Goal: Information Seeking & Learning: Find specific fact

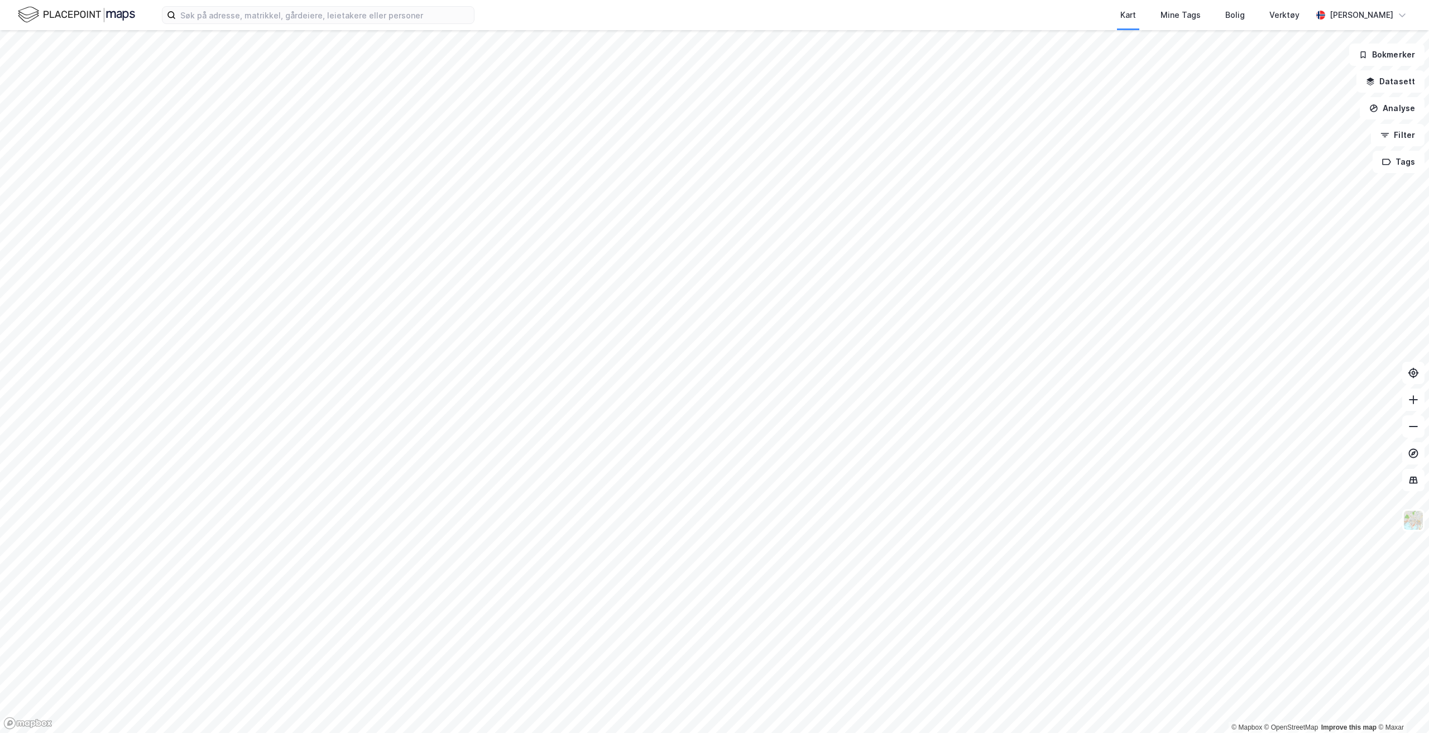
click at [435, 25] on div "Kart Mine Tags Bolig Verktøy [PERSON_NAME]" at bounding box center [714, 15] width 1429 height 30
click at [433, 18] on input at bounding box center [325, 15] width 298 height 17
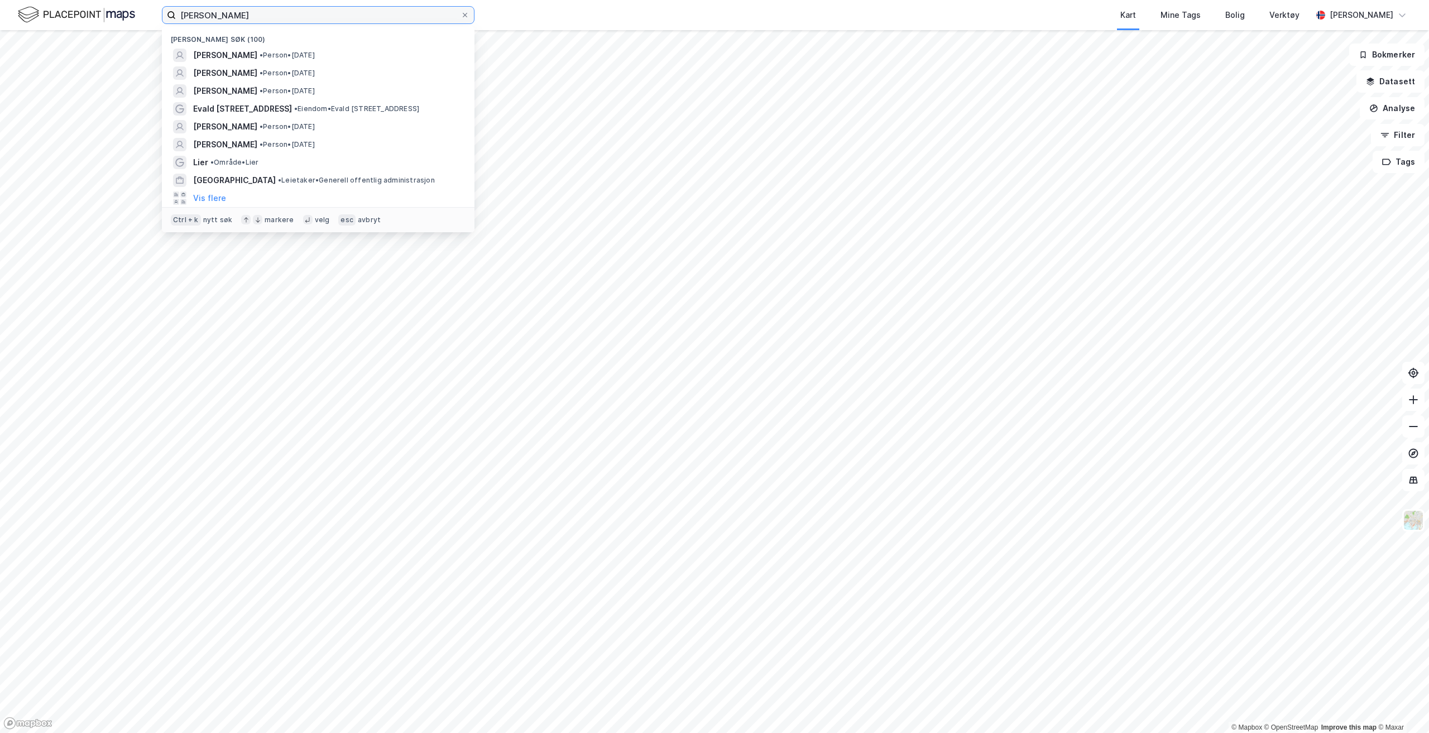
type input "[PERSON_NAME]"
click at [216, 193] on button "Vis flere" at bounding box center [209, 198] width 33 height 13
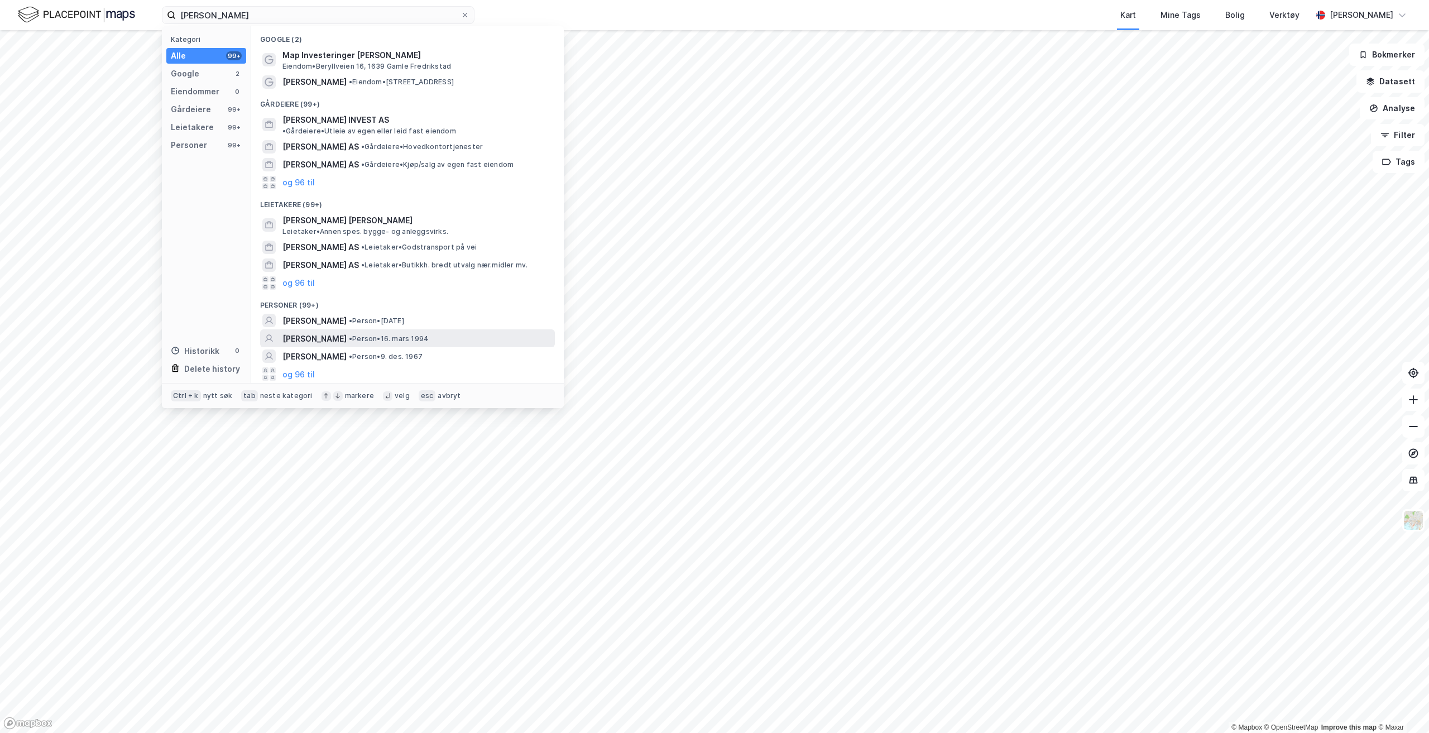
click at [347, 332] on span "[PERSON_NAME]" at bounding box center [315, 338] width 64 height 13
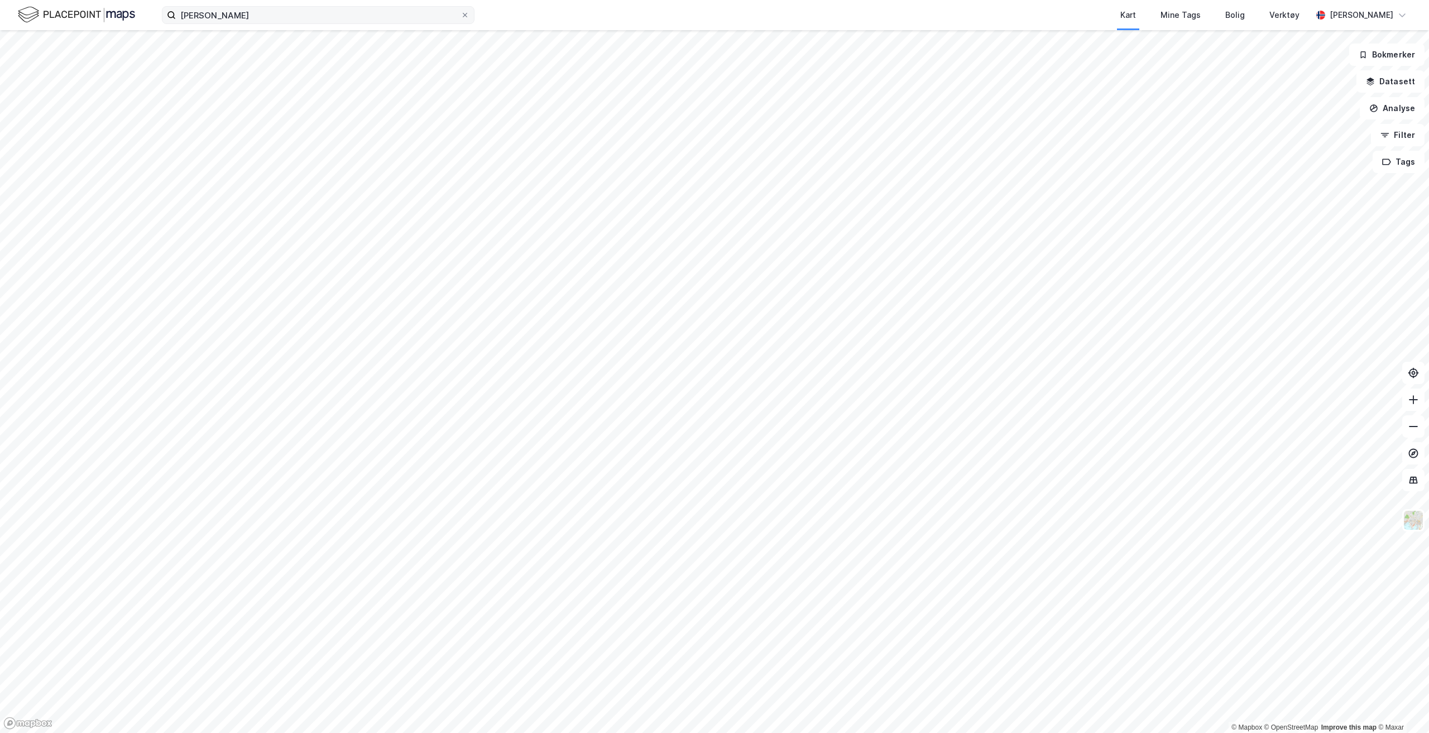
click at [258, 26] on div "[PERSON_NAME] Kart Mine Tags Bolig Verktøy [PERSON_NAME]" at bounding box center [714, 15] width 1429 height 30
click at [264, 18] on input "[PERSON_NAME]" at bounding box center [318, 15] width 285 height 17
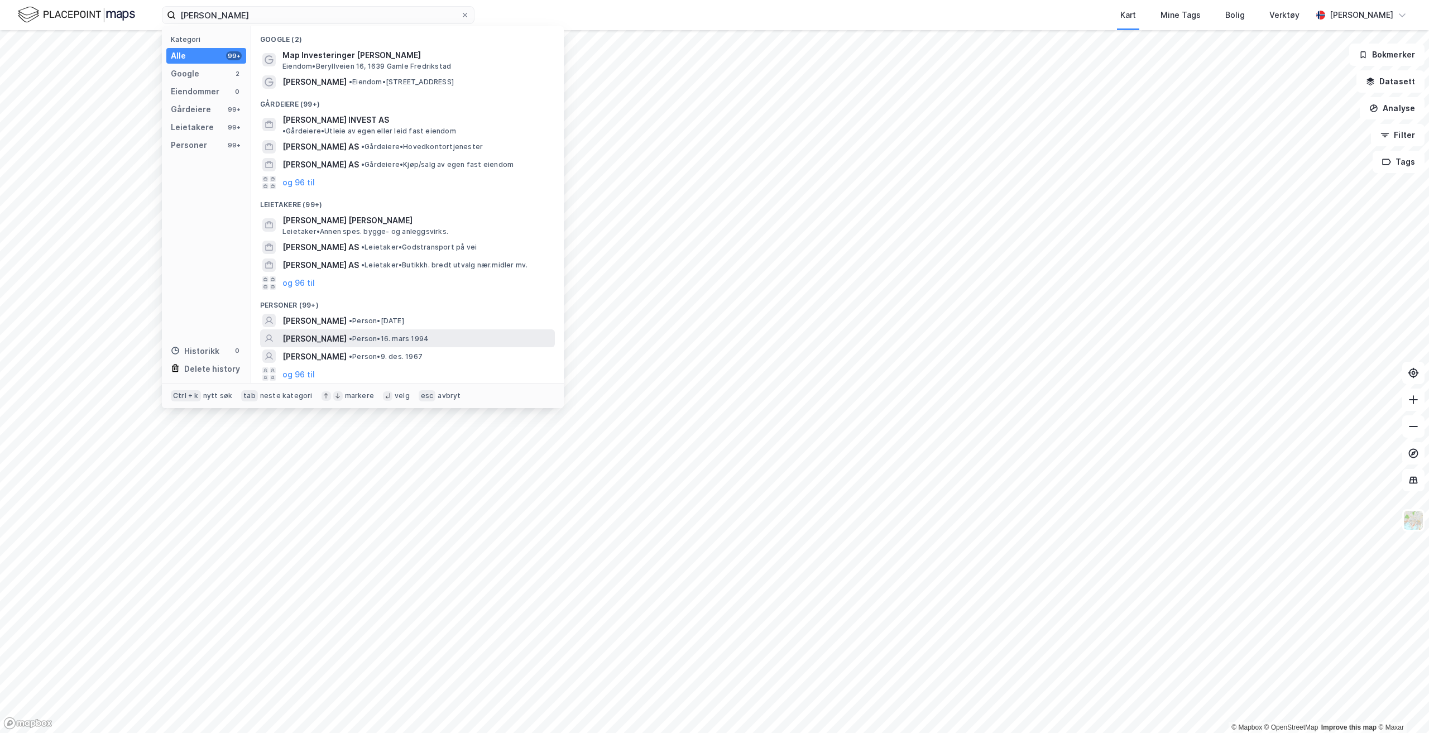
click at [340, 332] on span "[PERSON_NAME]" at bounding box center [315, 338] width 64 height 13
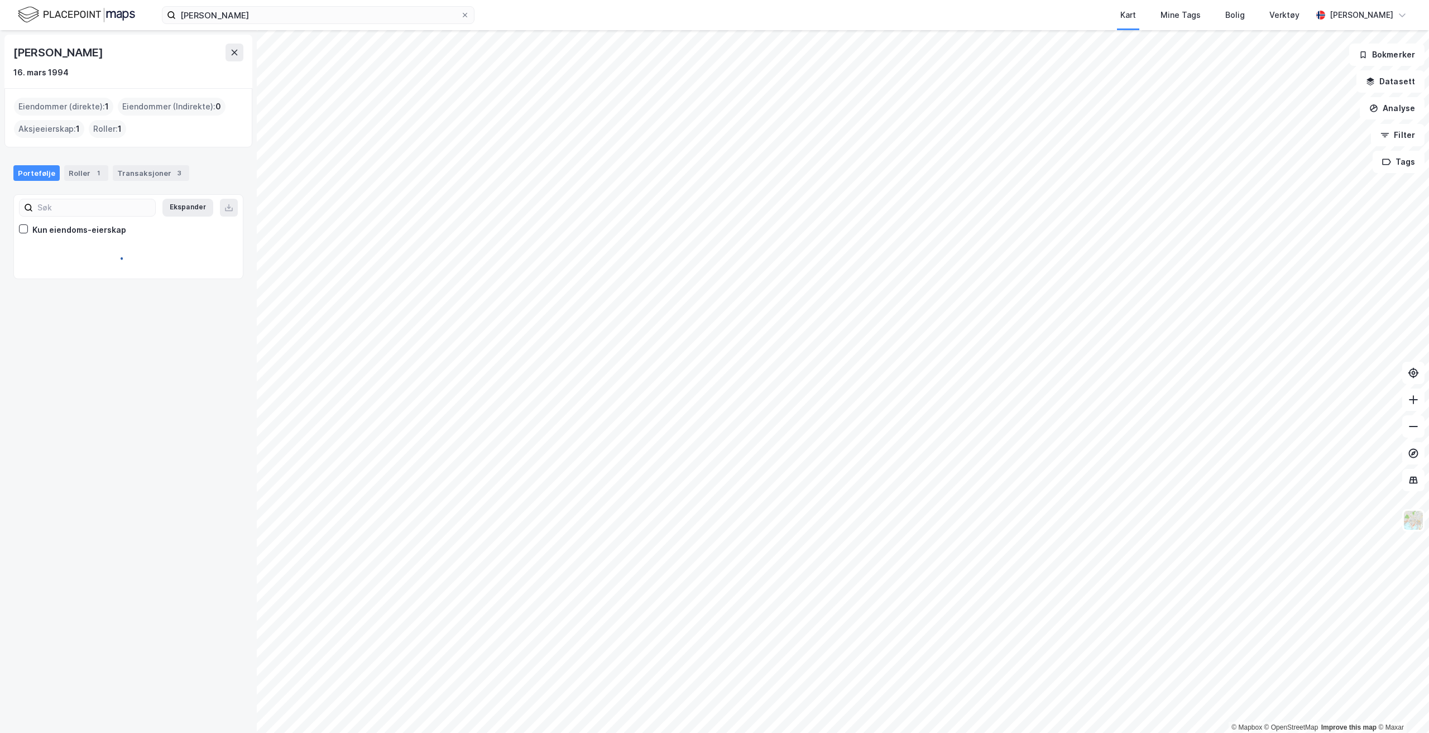
click at [125, 177] on div "Transaksjoner 3" at bounding box center [151, 173] width 76 height 16
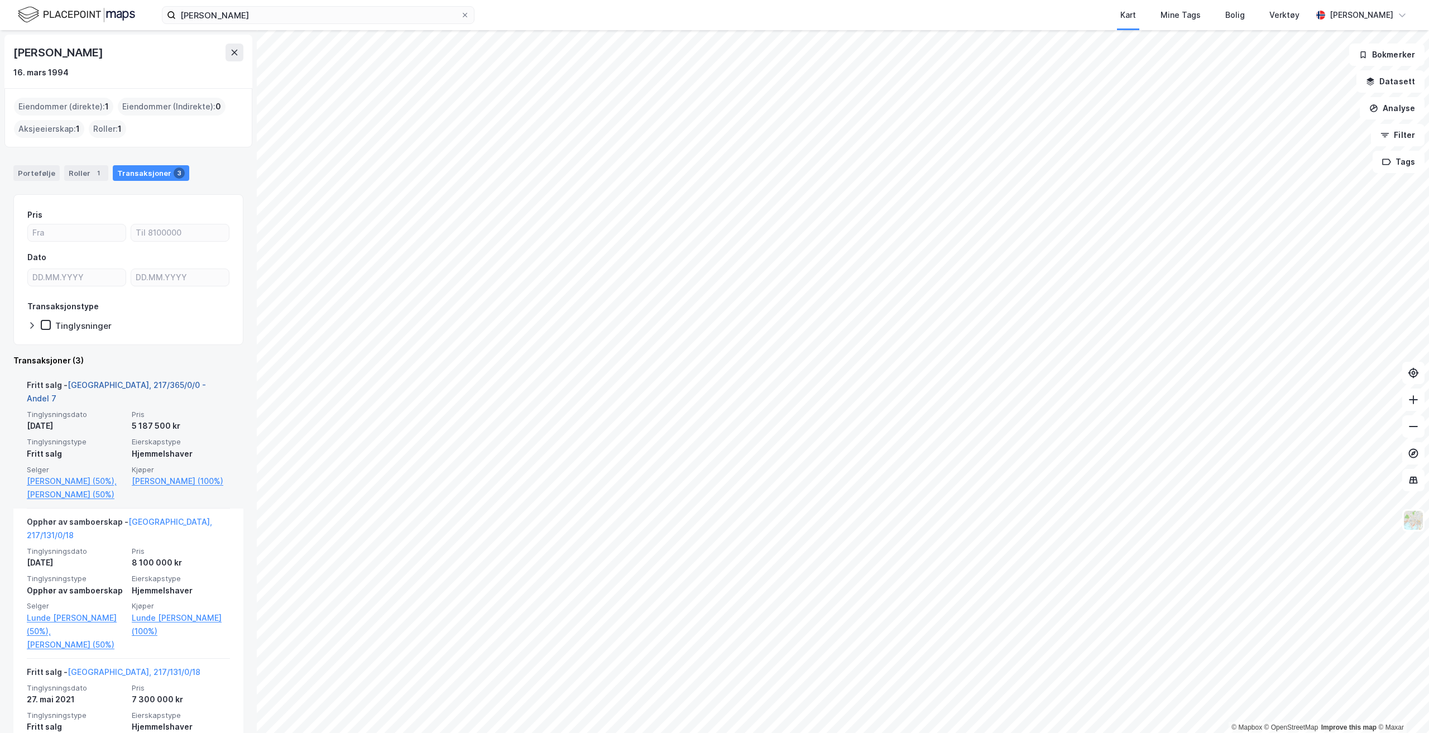
click at [107, 382] on link "[GEOGRAPHIC_DATA], 217/365/0/0 - Andel 7" at bounding box center [116, 391] width 179 height 23
click at [152, 326] on div "Tinglysninger" at bounding box center [128, 325] width 202 height 11
click at [156, 380] on link "[GEOGRAPHIC_DATA], 217/365/0/0 - Andel 7" at bounding box center [116, 391] width 179 height 23
click at [126, 380] on link "[GEOGRAPHIC_DATA], 217/365/0/0 - Andel 7" at bounding box center [116, 391] width 179 height 23
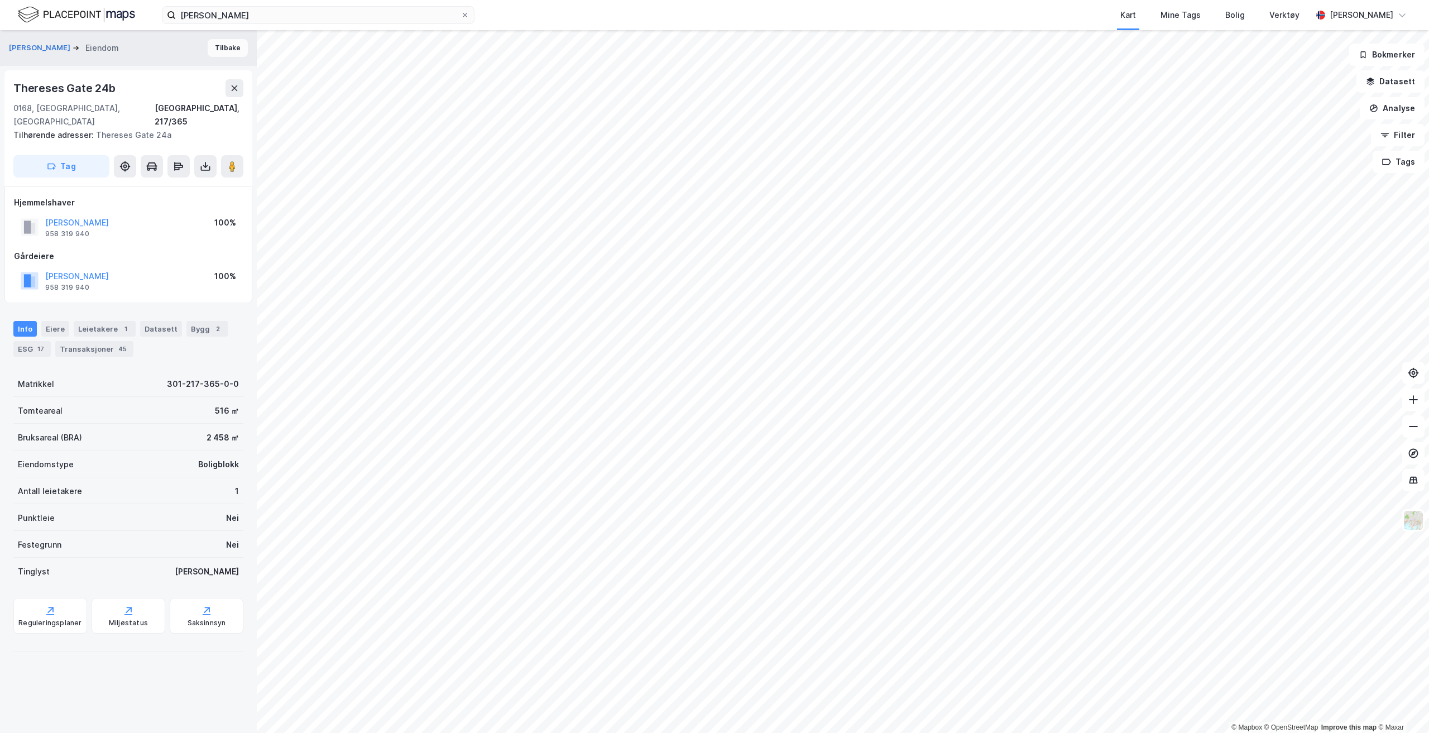
click at [223, 51] on button "Tilbake" at bounding box center [228, 48] width 40 height 18
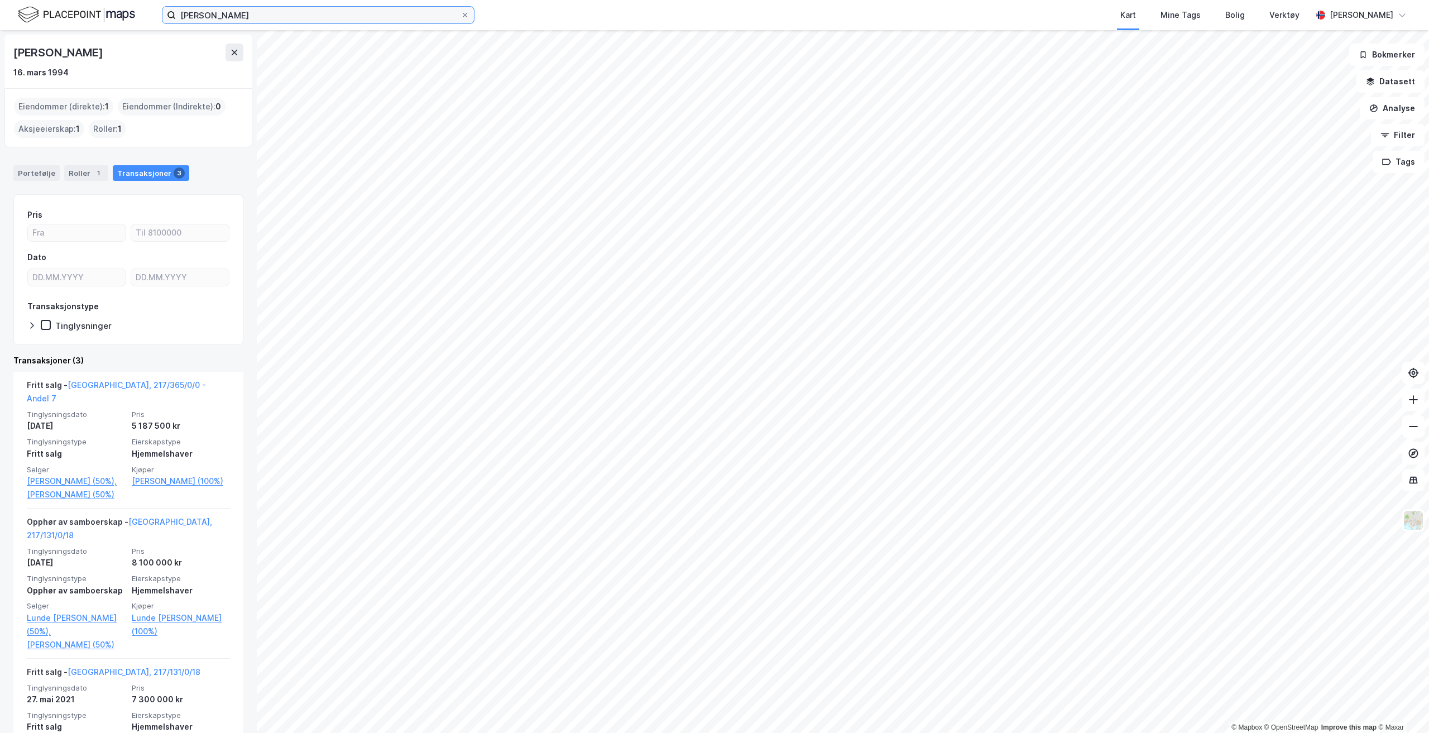
click at [163, 17] on label "[PERSON_NAME]" at bounding box center [318, 15] width 313 height 18
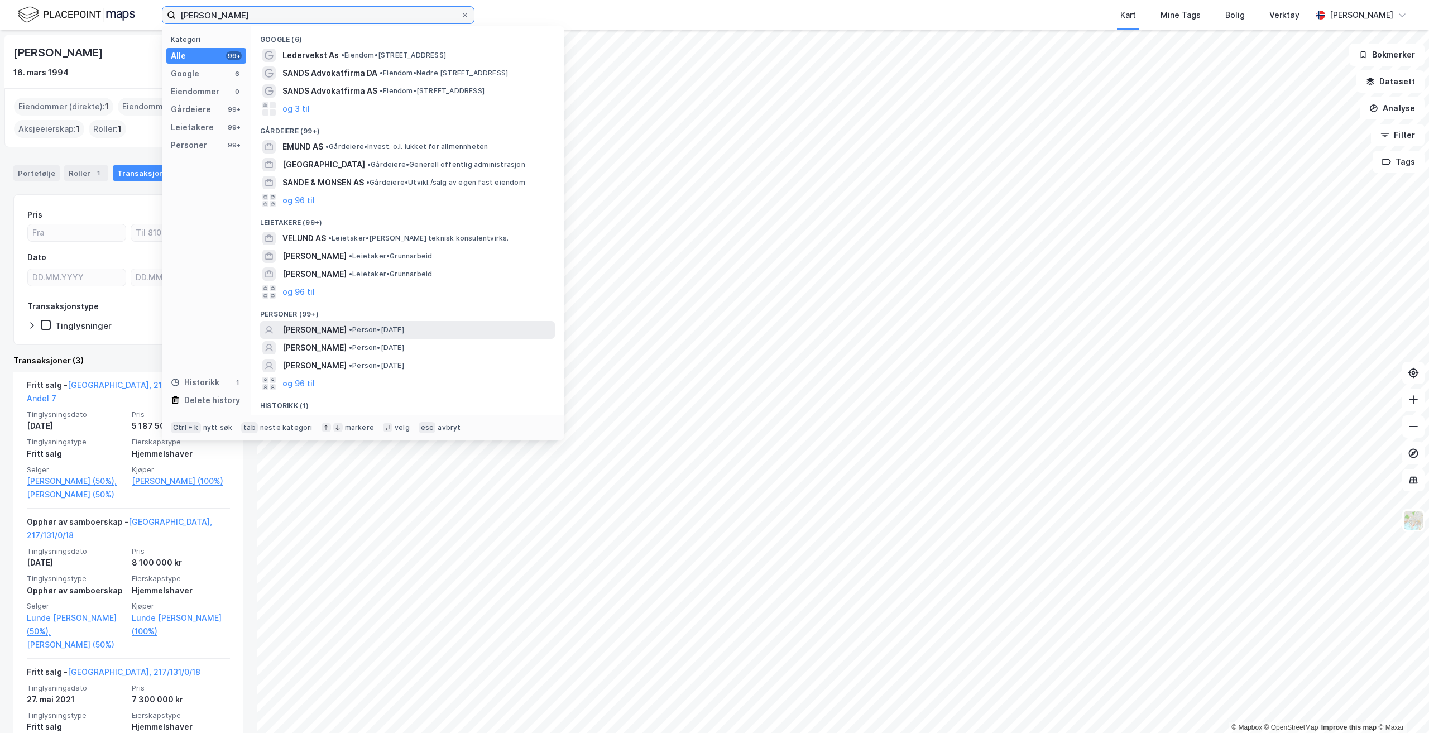
type input "[PERSON_NAME]"
click at [400, 334] on span "• Person • [DATE]" at bounding box center [376, 330] width 55 height 9
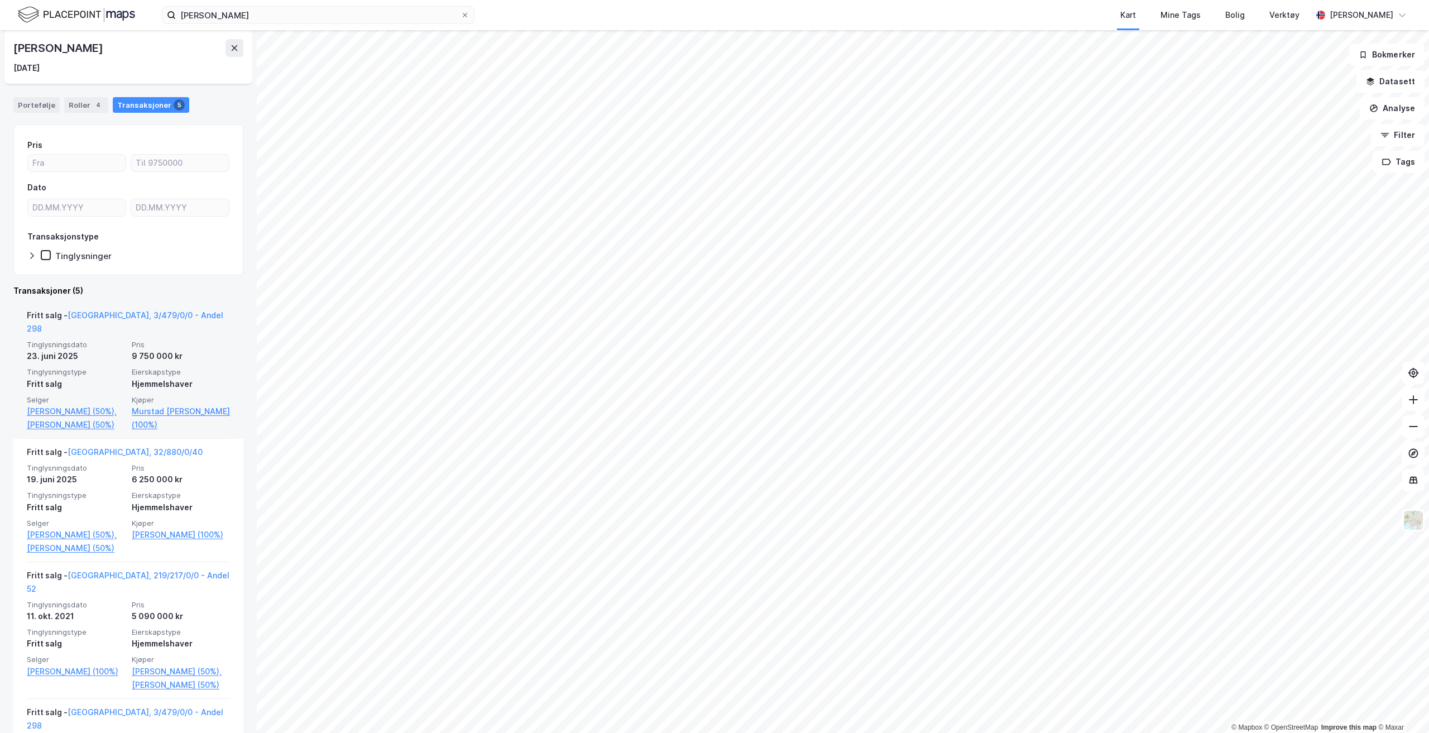
scroll to position [14, 0]
